Goal: Transaction & Acquisition: Purchase product/service

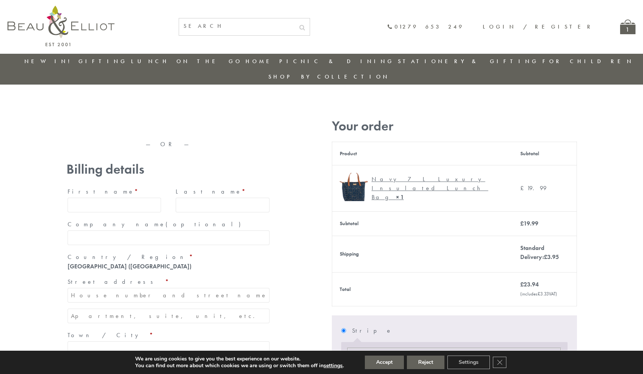
type input "maria33@yahoo.com"
type input "Maria"
type input "Williams"
type input "23, Scottsdale, Happytown"
type input "London"
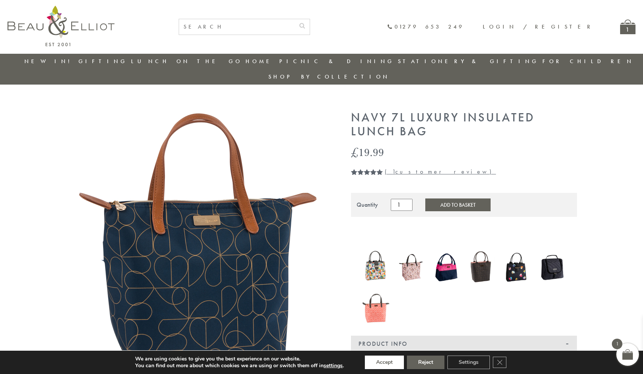
click at [385, 362] on button "Accept" at bounding box center [384, 362] width 39 height 14
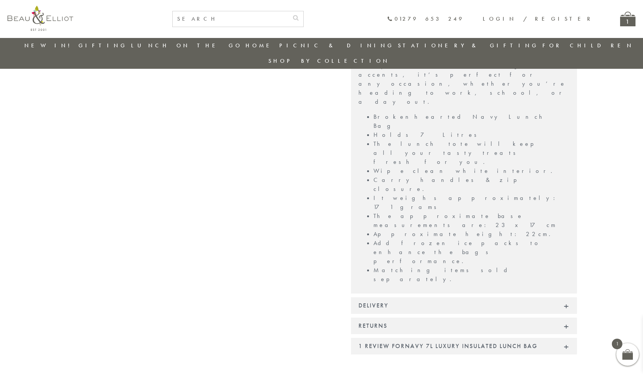
scroll to position [531, 0]
